Goal: Task Accomplishment & Management: Complete application form

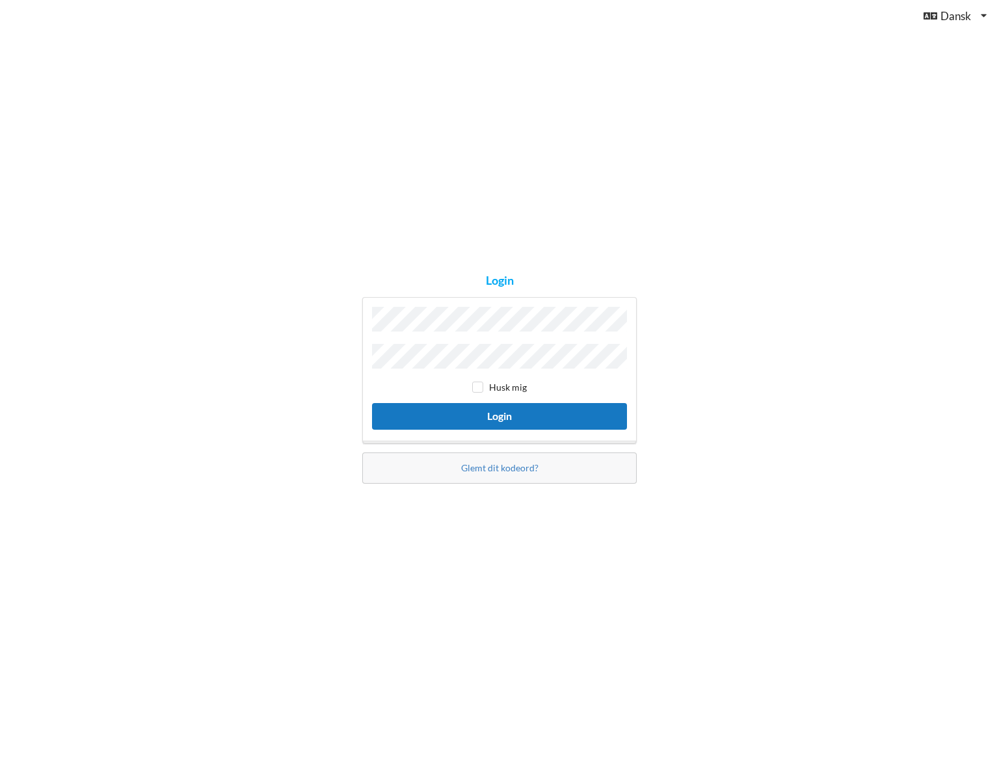
click at [501, 417] on button "Login" at bounding box center [499, 416] width 255 height 27
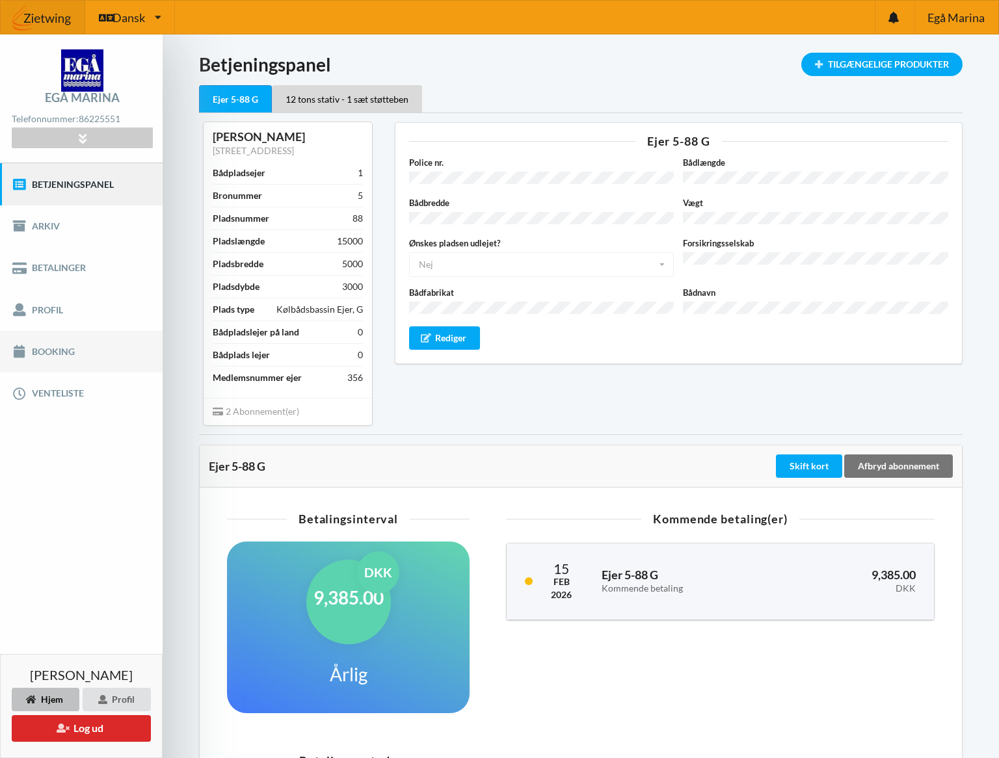
click at [51, 349] on link "Booking" at bounding box center [81, 352] width 163 height 42
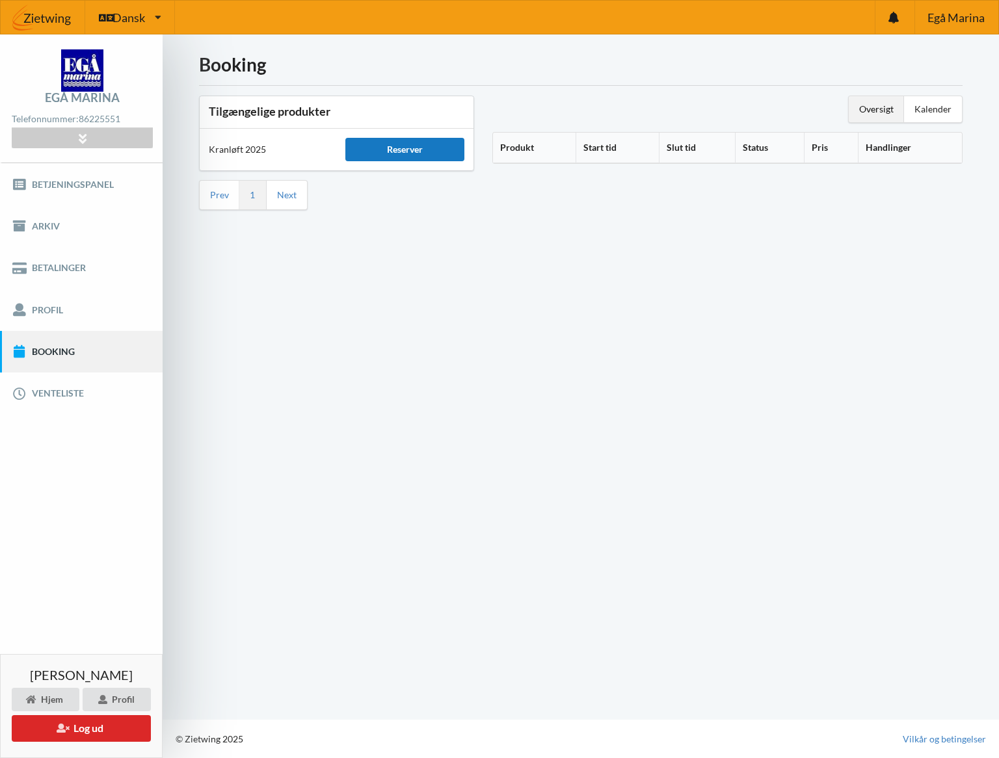
click at [390, 148] on div "Reserver" at bounding box center [404, 149] width 118 height 23
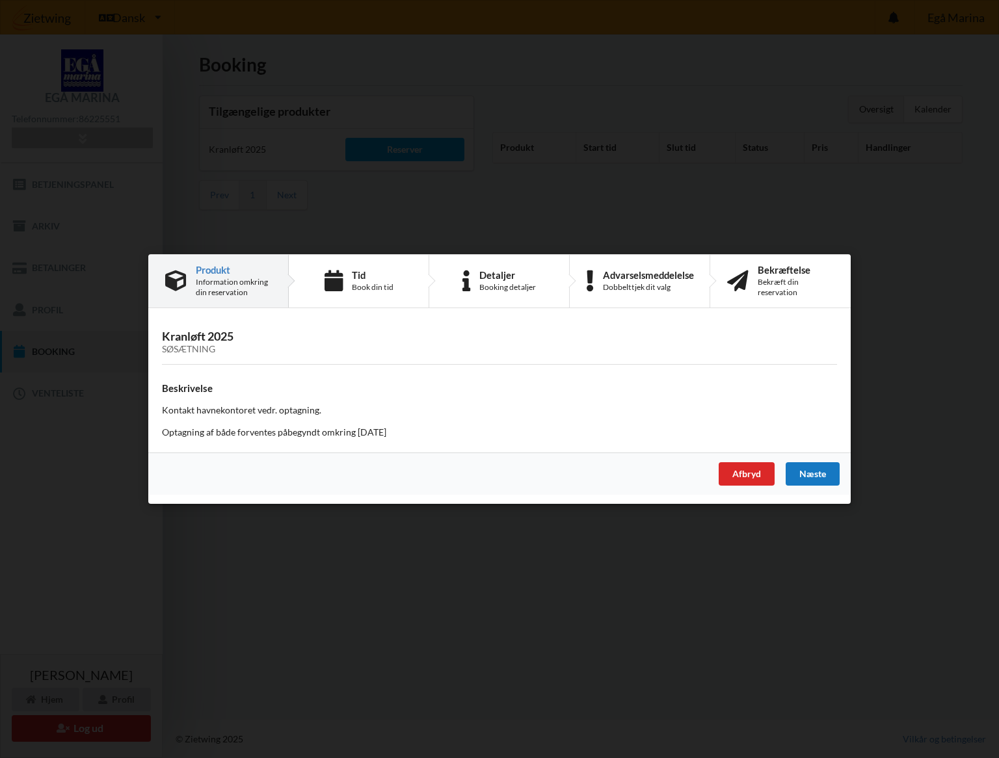
click at [810, 471] on div "Næste" at bounding box center [813, 473] width 54 height 23
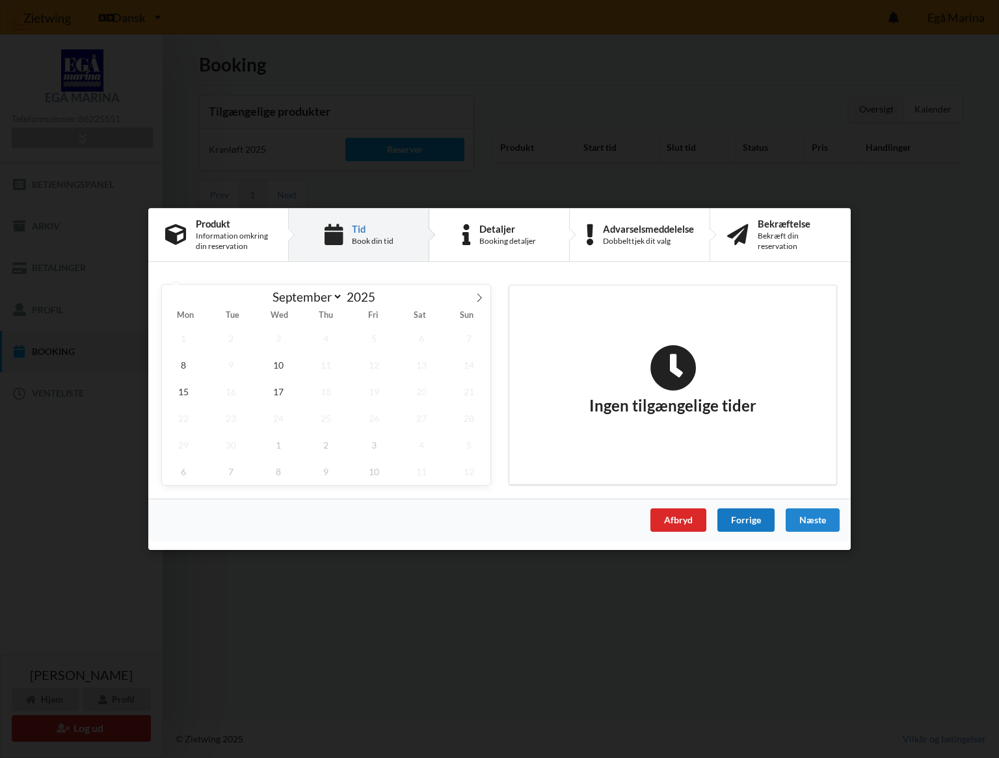
click at [769, 519] on div "Forrige" at bounding box center [745, 520] width 57 height 23
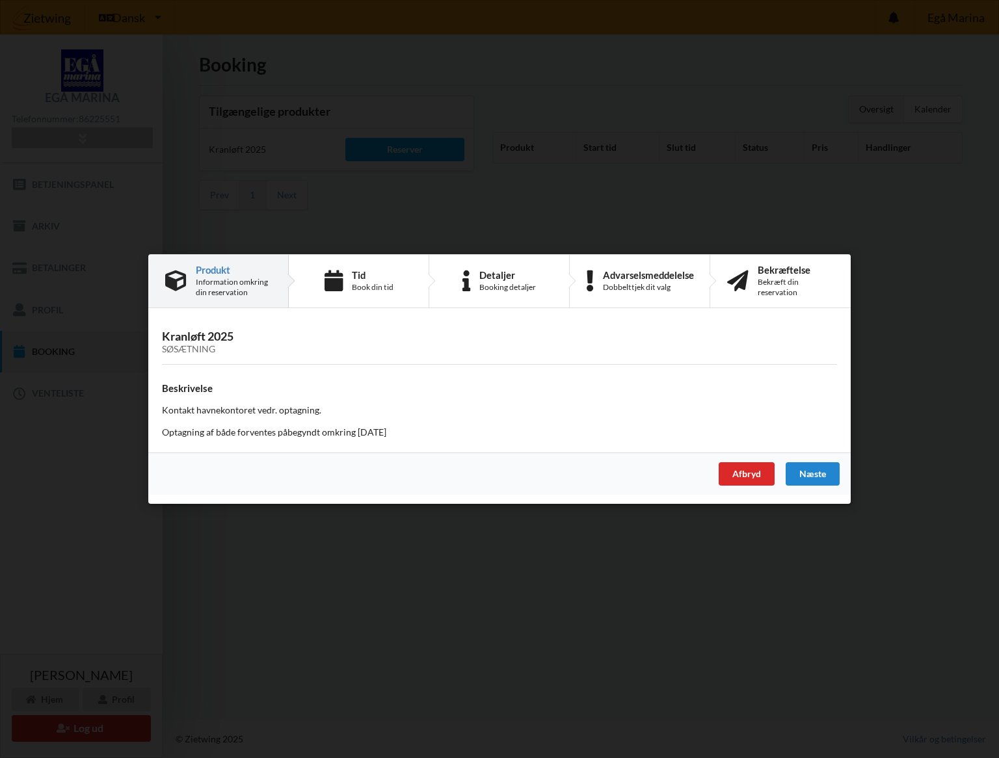
click at [203, 341] on h3 "Kranløft 2025 Søsætning" at bounding box center [499, 342] width 675 height 26
click at [232, 285] on div "Information omkring din reservation" at bounding box center [233, 287] width 75 height 21
click at [287, 412] on p "Kontakt havnekontoret vedr. optagning." at bounding box center [499, 410] width 675 height 13
click at [815, 470] on div "Næste" at bounding box center [813, 473] width 54 height 23
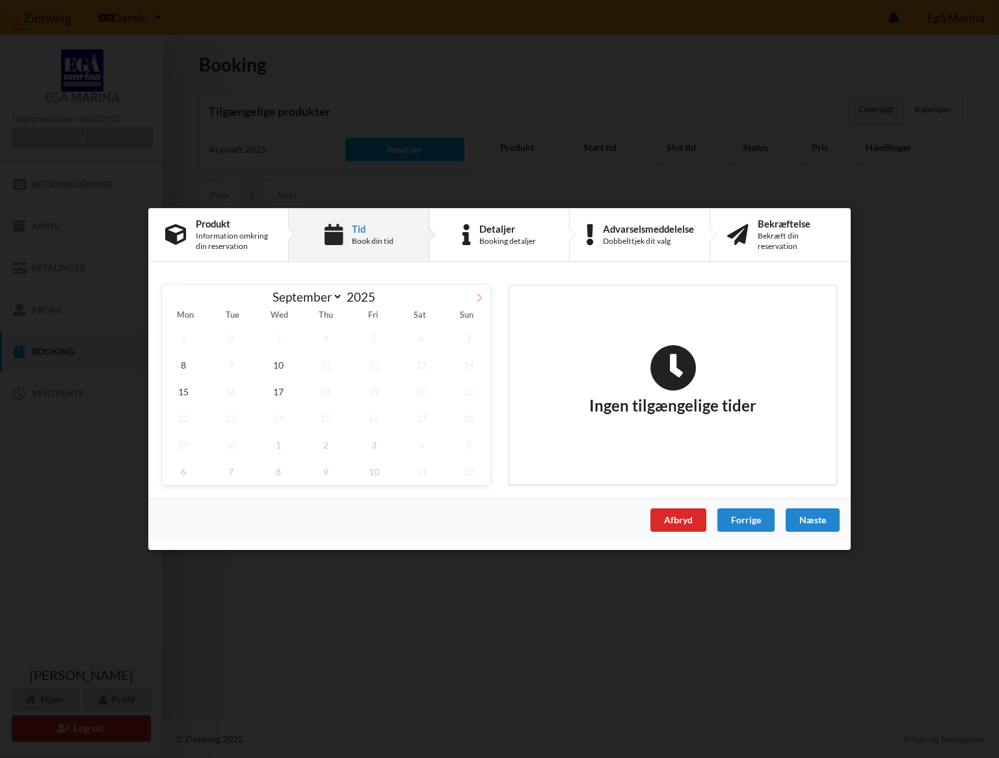
click at [475, 301] on icon at bounding box center [479, 297] width 9 height 9
click at [173, 294] on icon at bounding box center [172, 297] width 9 height 9
drag, startPoint x: 475, startPoint y: 293, endPoint x: 448, endPoint y: 300, distance: 27.8
click at [475, 293] on icon at bounding box center [479, 297] width 9 height 9
select select "9"
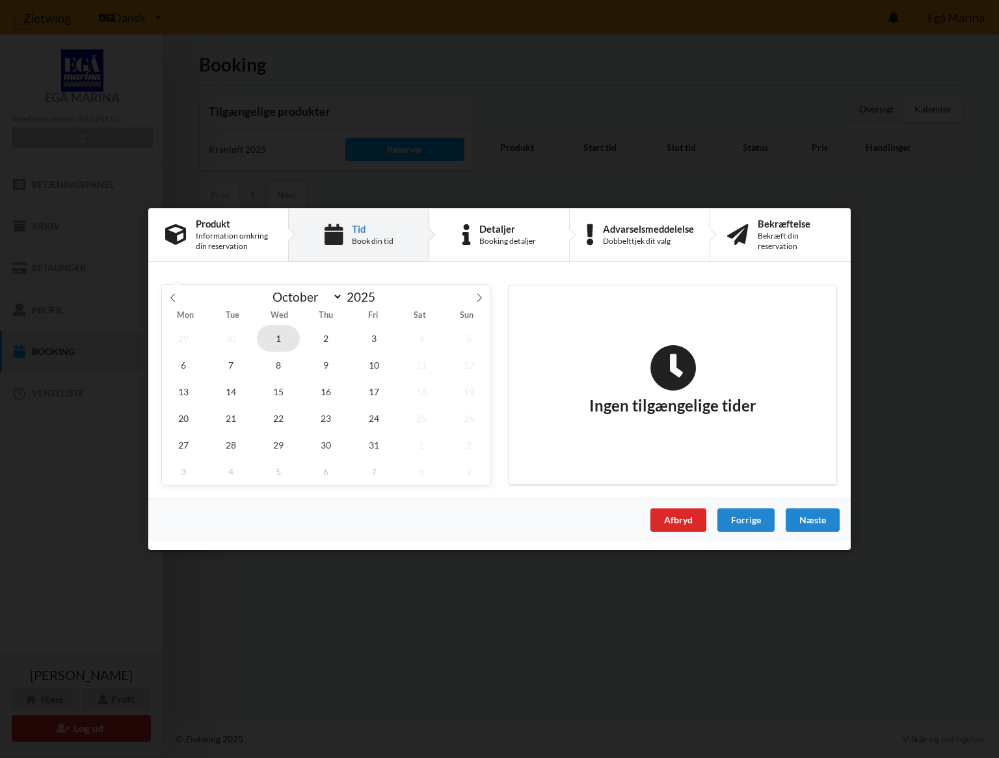
click at [284, 336] on span "1" at bounding box center [278, 338] width 43 height 27
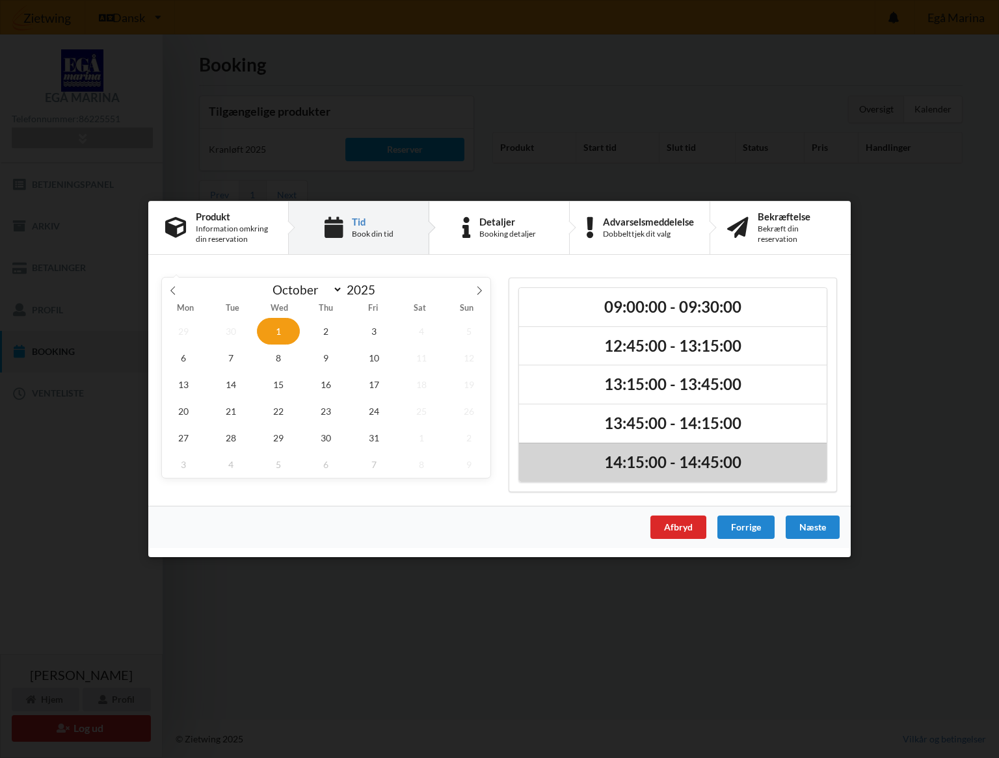
click at [672, 458] on h2 "14:15:00 - 14:45:00" at bounding box center [672, 463] width 289 height 20
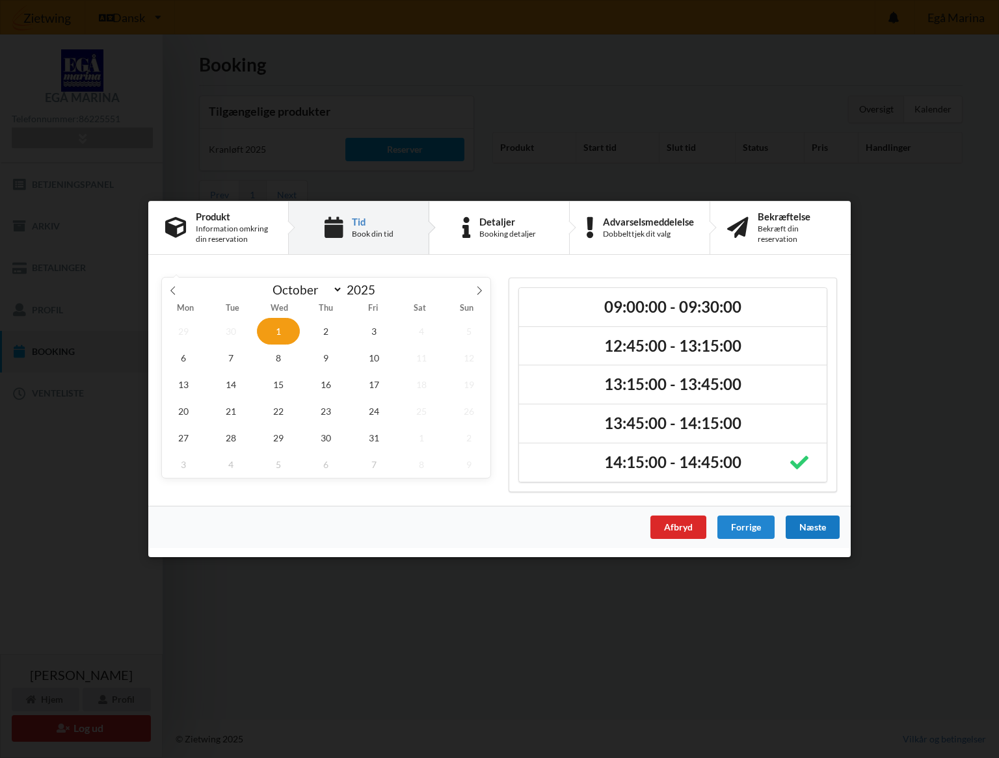
click at [815, 522] on div "Næste" at bounding box center [813, 527] width 54 height 23
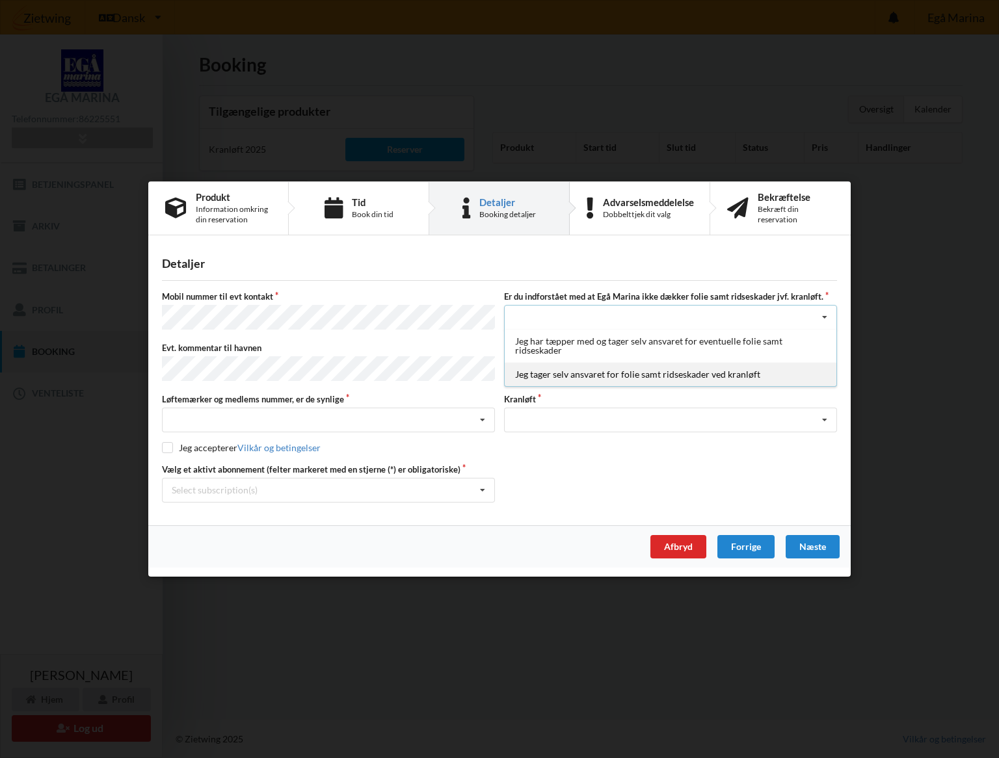
click at [603, 377] on div "Jeg tager selv ansvaret for folie samt ridseskader ved kranløft" at bounding box center [671, 375] width 332 height 24
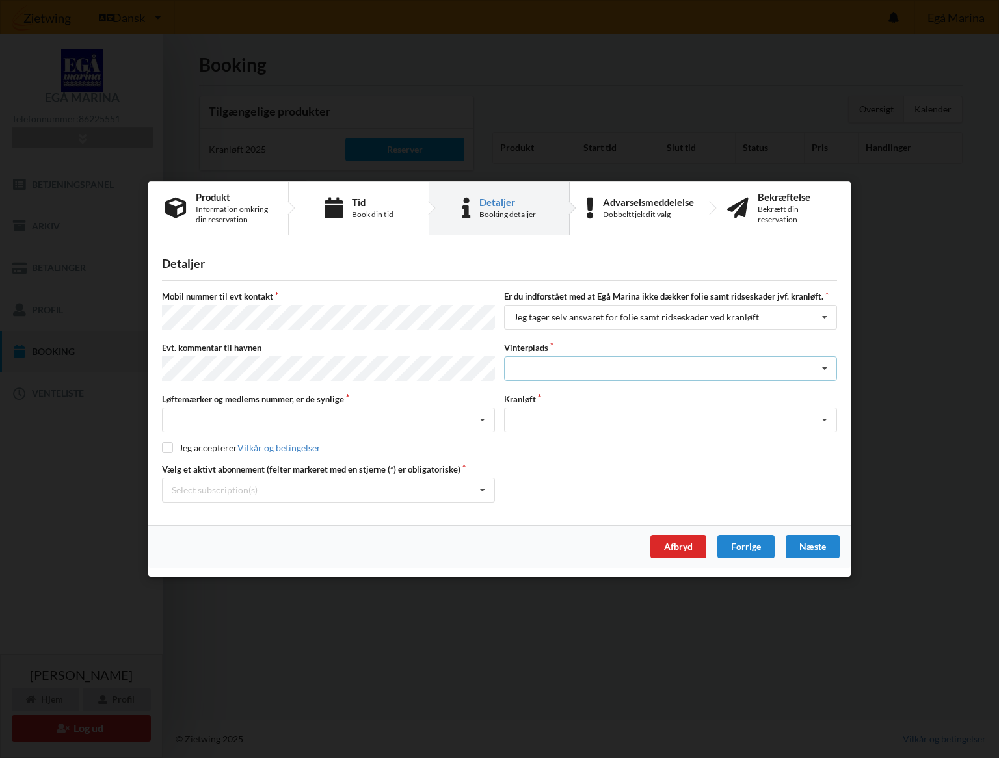
click at [552, 369] on div "Landplads nr. 1 Landplads nr. 2 Landplads nr.3 Landplads nr. 4 Landplads nr. 5 …" at bounding box center [670, 368] width 333 height 25
click at [549, 440] on div "Landplads nr.3" at bounding box center [671, 441] width 332 height 24
click at [271, 421] on div "Nej, jeg kontakter havnekontoret inden løftet Ja, mine mærker er synlige og int…" at bounding box center [328, 420] width 333 height 25
click at [230, 464] on div "Ja, mine mærker er synlige og intakte" at bounding box center [329, 468] width 332 height 24
click at [536, 416] on div "Optagning" at bounding box center [670, 420] width 333 height 25
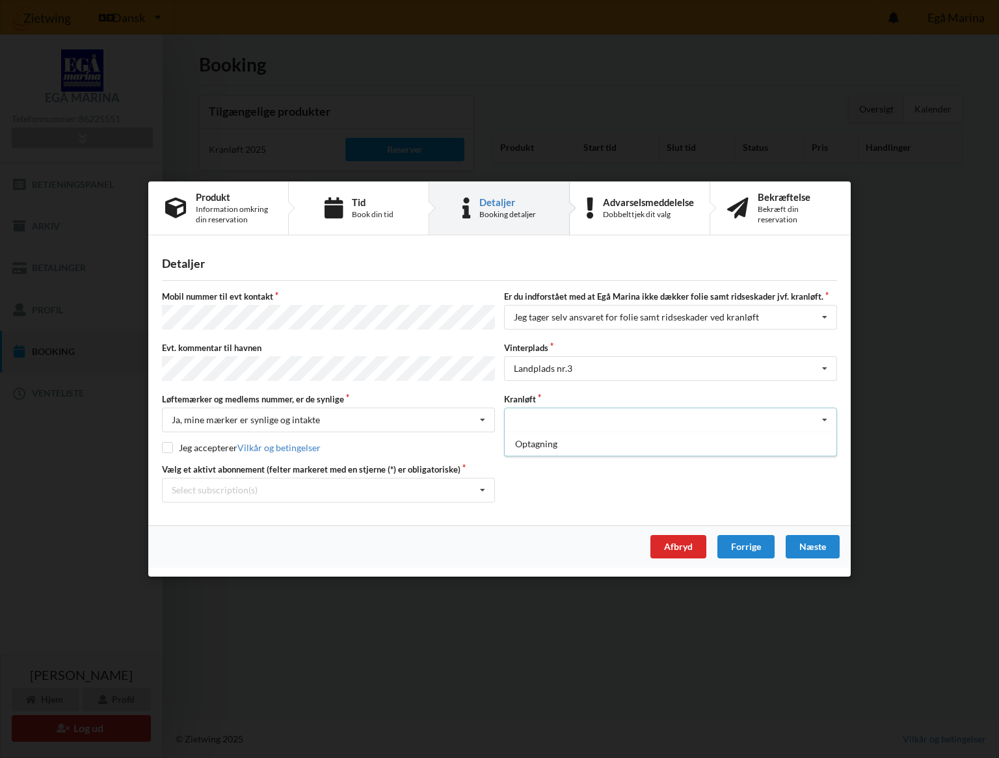
drag, startPoint x: 537, startPoint y: 440, endPoint x: 521, endPoint y: 440, distance: 16.3
click at [537, 440] on div "Optagning" at bounding box center [671, 444] width 332 height 24
click at [165, 449] on input "checkbox" at bounding box center [167, 447] width 11 height 11
checkbox input "true"
click at [218, 491] on div "Select subscription(s)" at bounding box center [215, 489] width 86 height 11
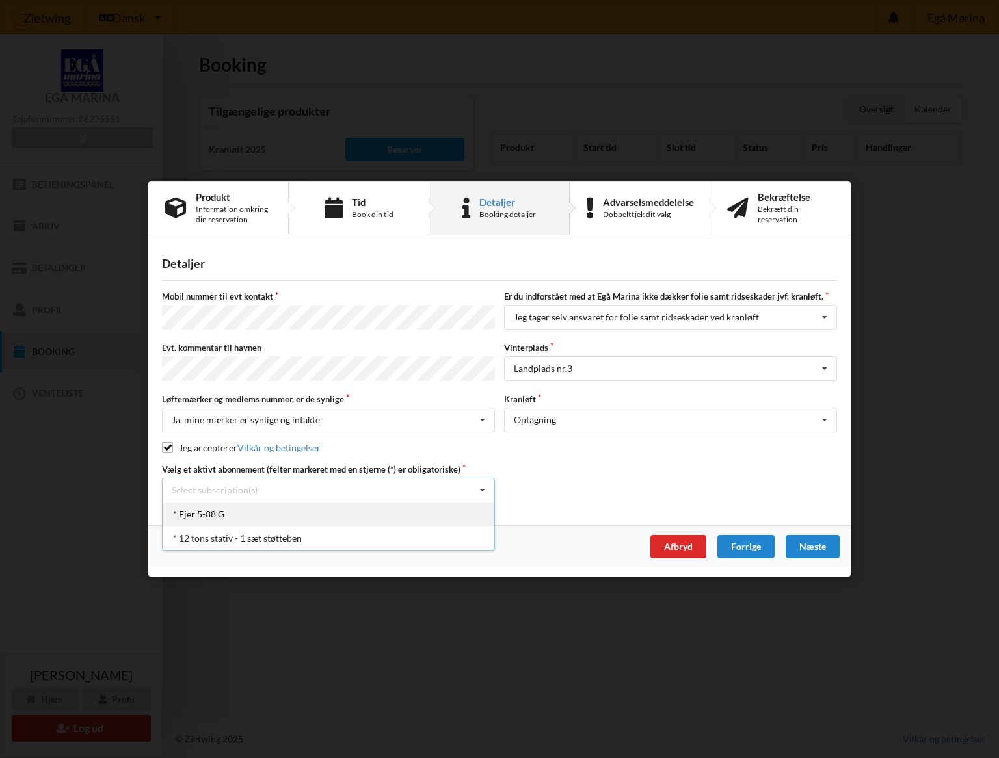
click at [218, 513] on div "* Ejer 5-88 G" at bounding box center [329, 514] width 332 height 24
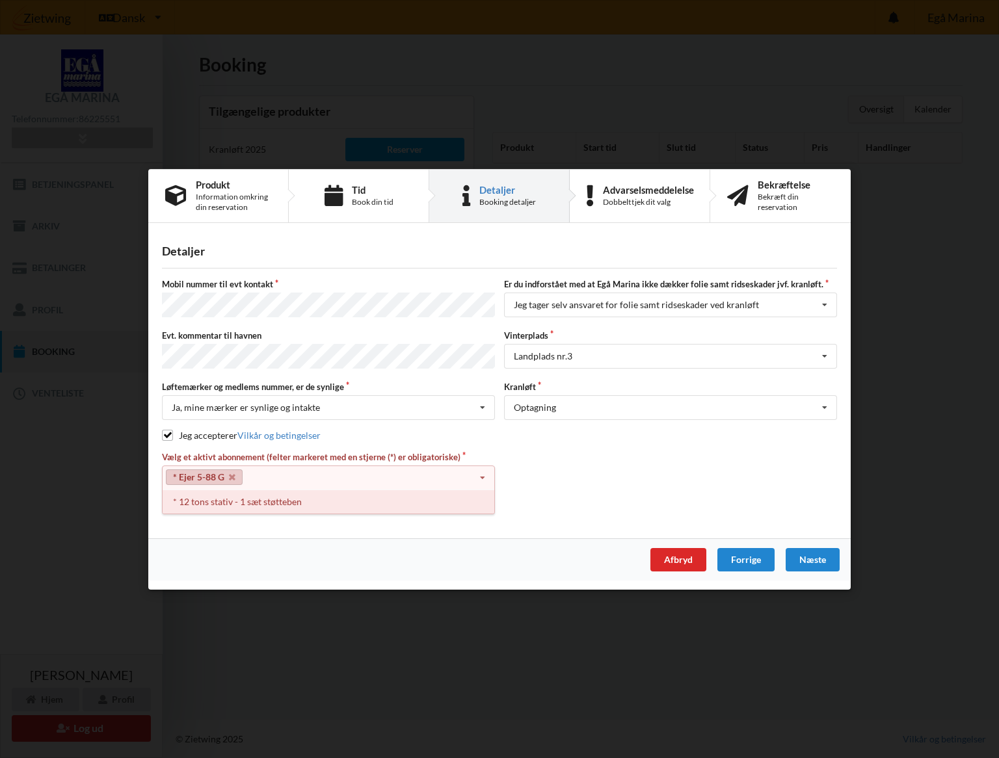
click at [249, 497] on div "* 12 tons stativ - 1 sæt støtteben" at bounding box center [329, 501] width 332 height 24
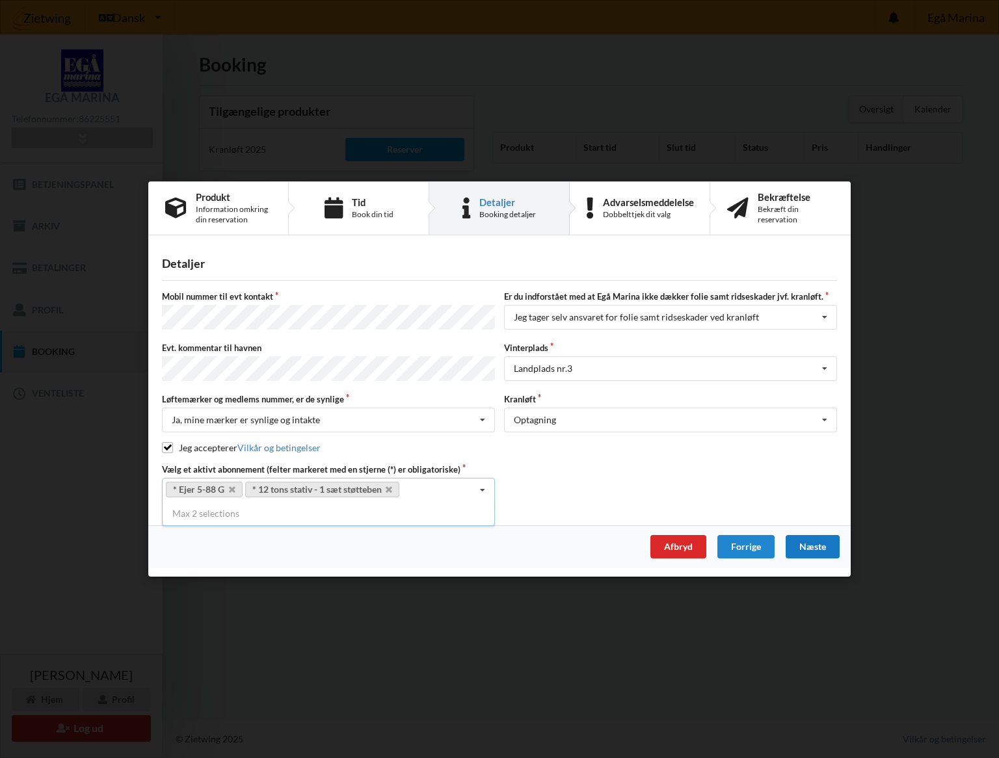
click at [807, 546] on div "Næste" at bounding box center [813, 546] width 54 height 23
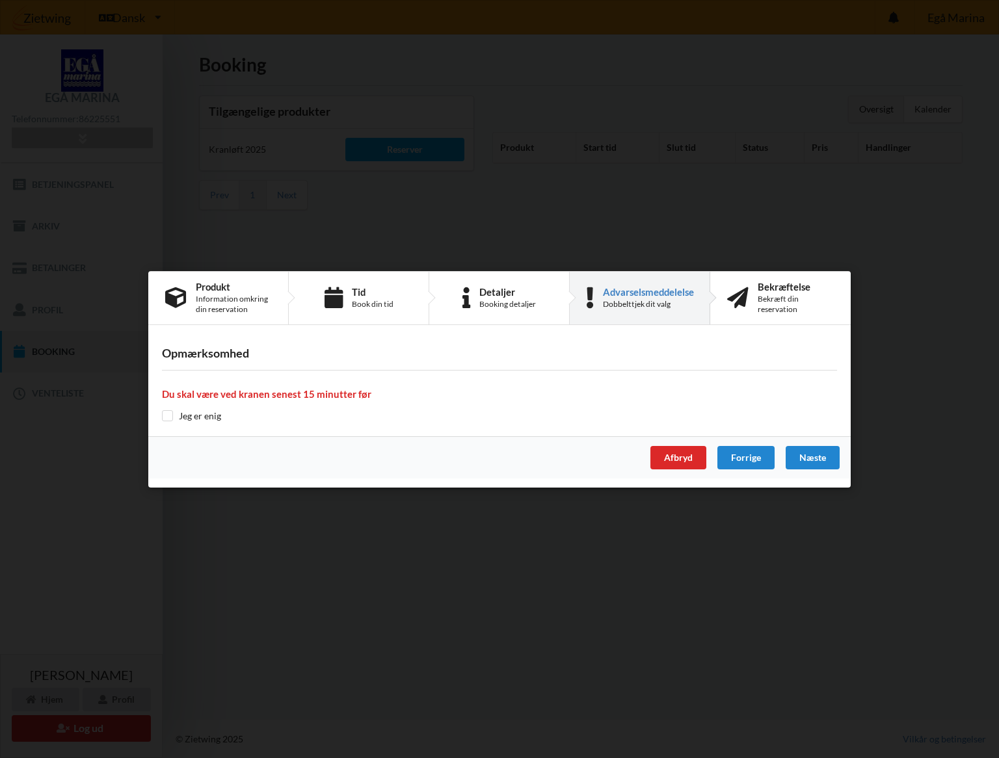
click at [168, 416] on input "checkbox" at bounding box center [167, 415] width 11 height 11
checkbox input "true"
click at [814, 458] on div "Næste" at bounding box center [813, 457] width 54 height 23
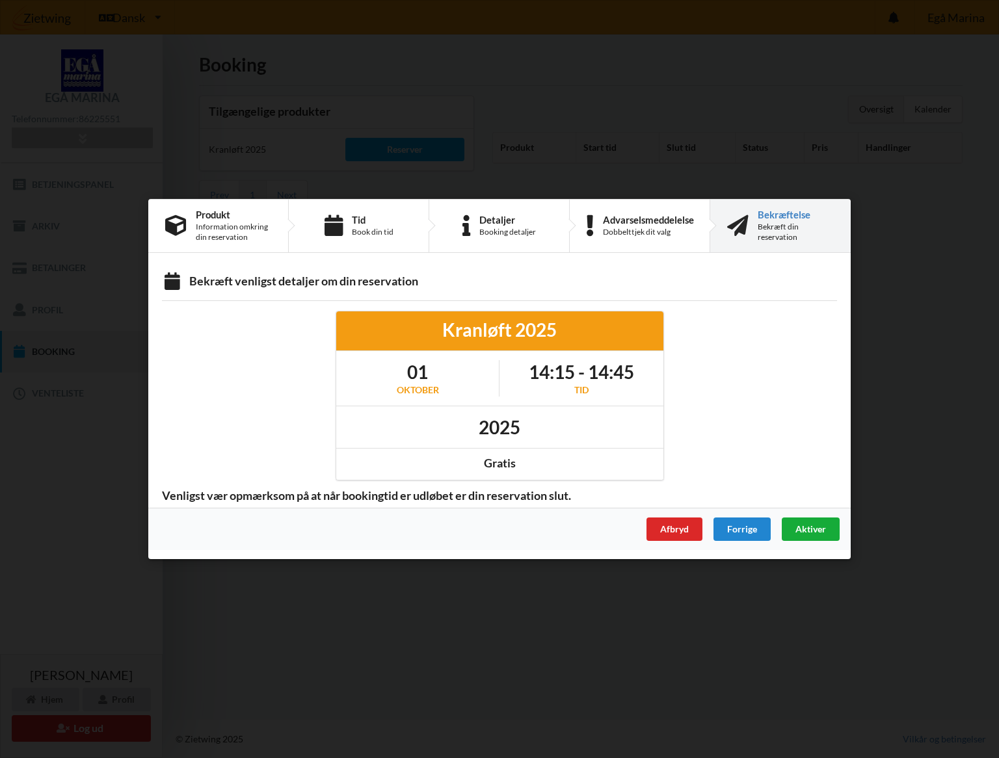
click at [802, 525] on span "Aktiver" at bounding box center [810, 528] width 31 height 11
